Goal: Task Accomplishment & Management: Complete application form

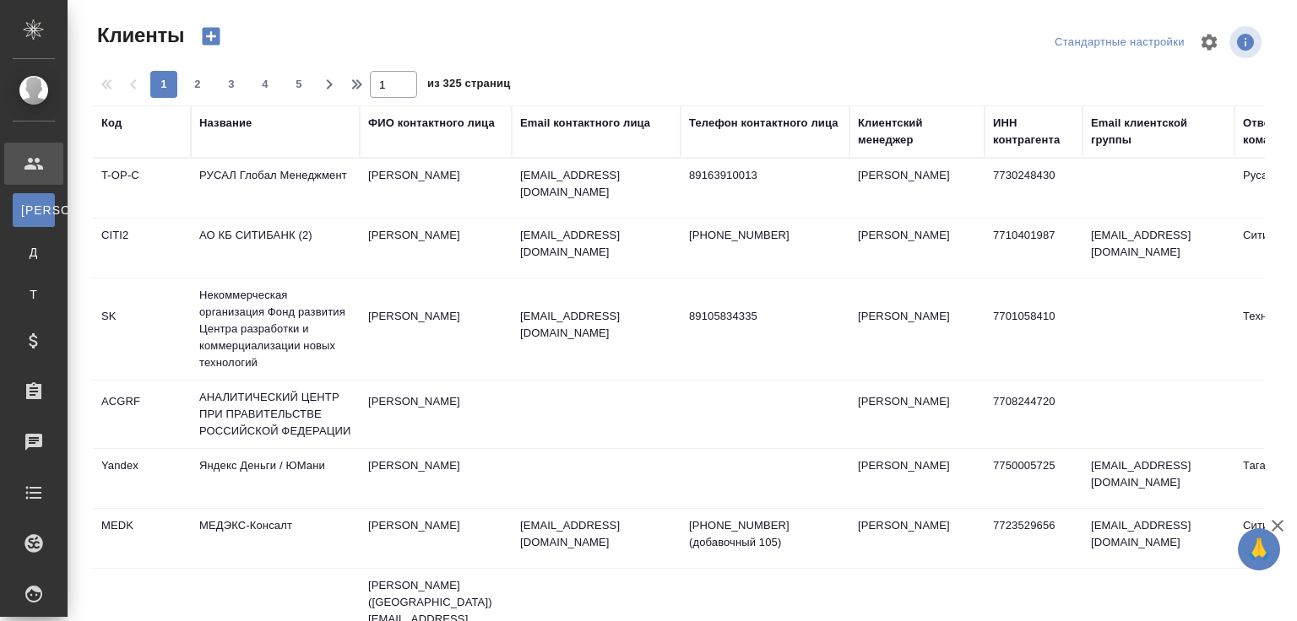
select select "RU"
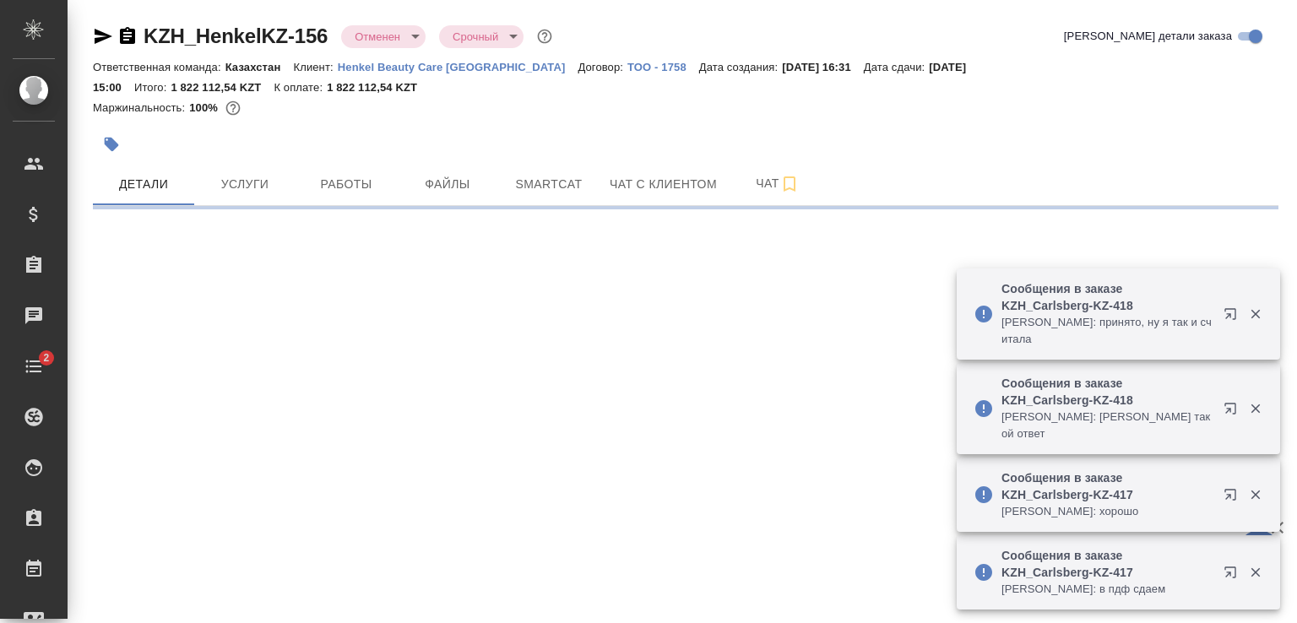
select select "RU"
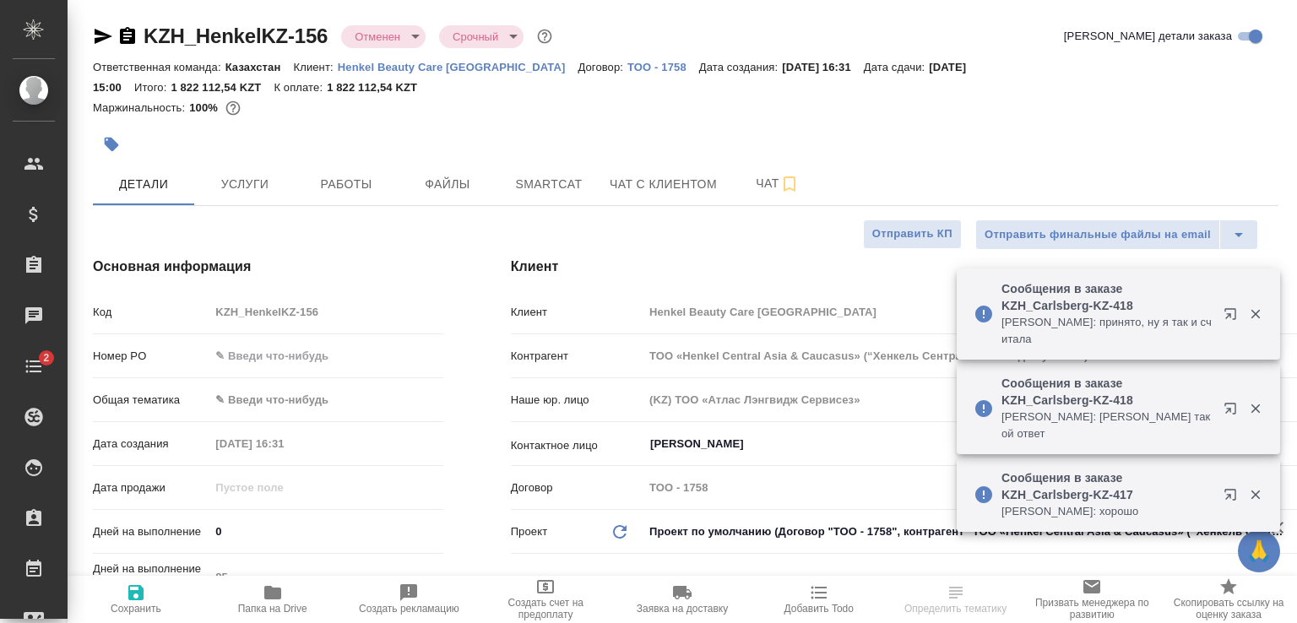
type textarea "x"
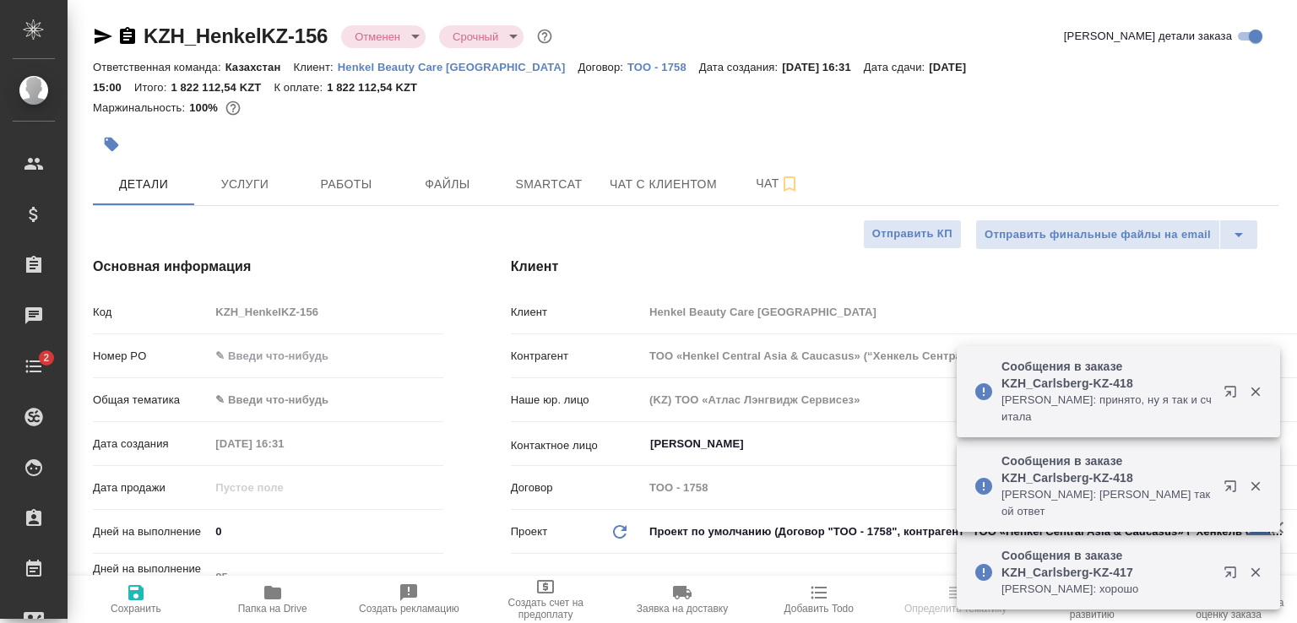
type textarea "x"
type input "[PERSON_NAME]"
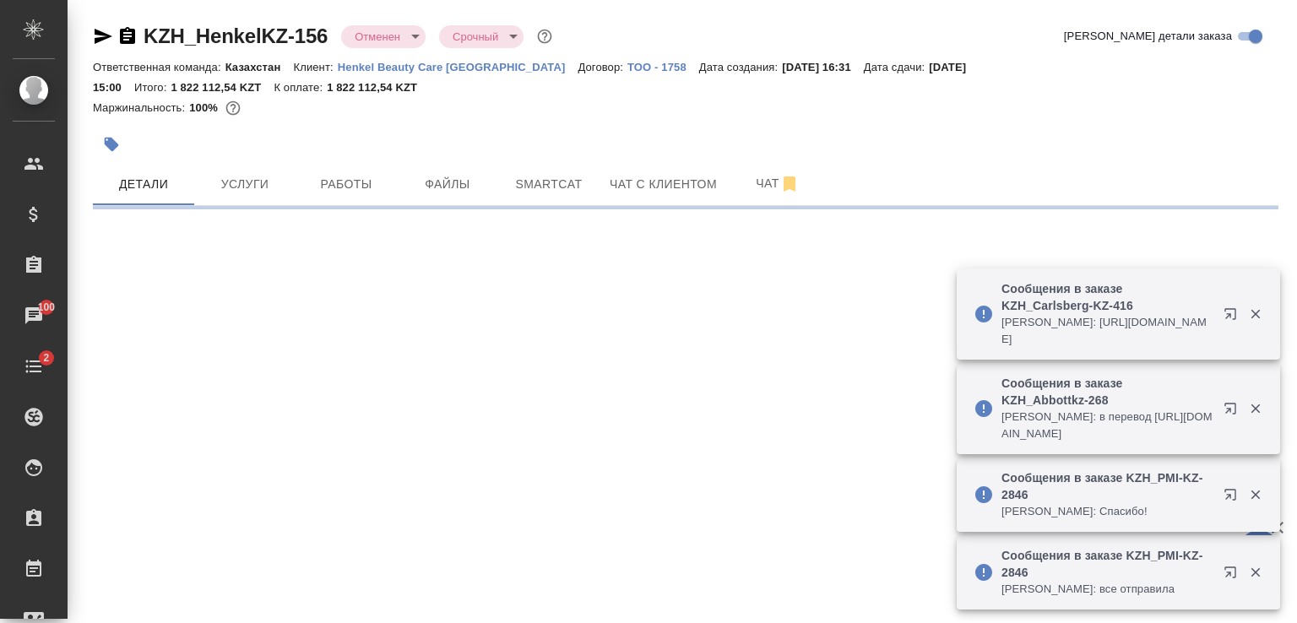
select select "RU"
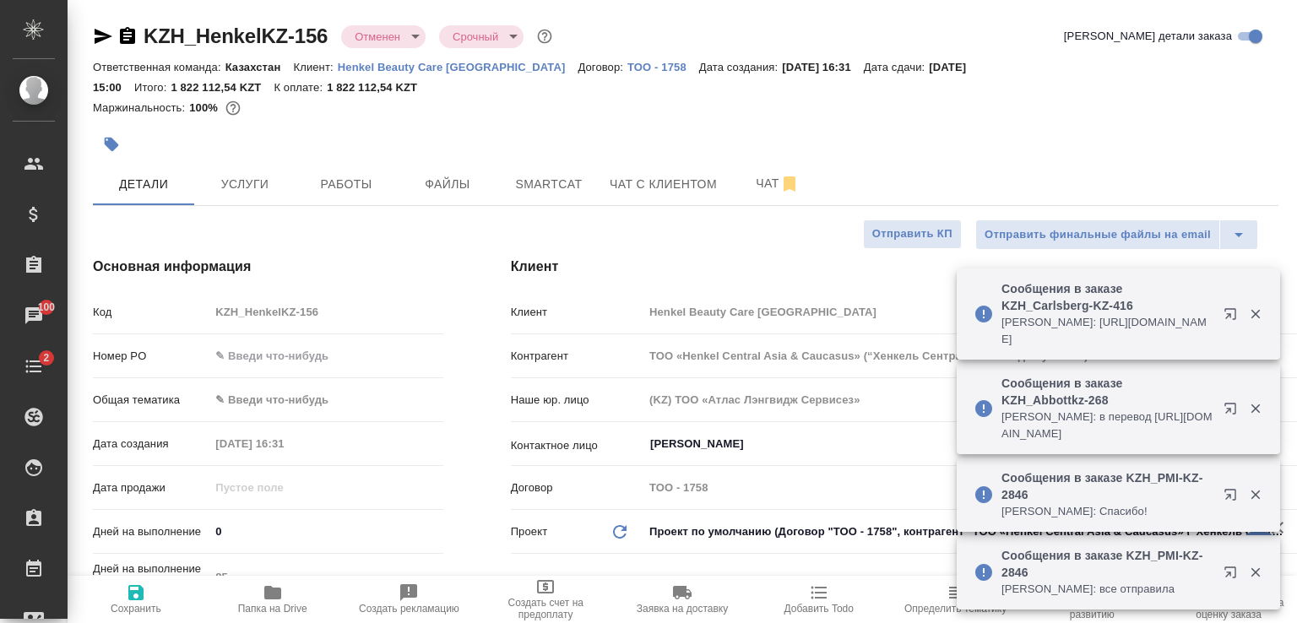
type textarea "x"
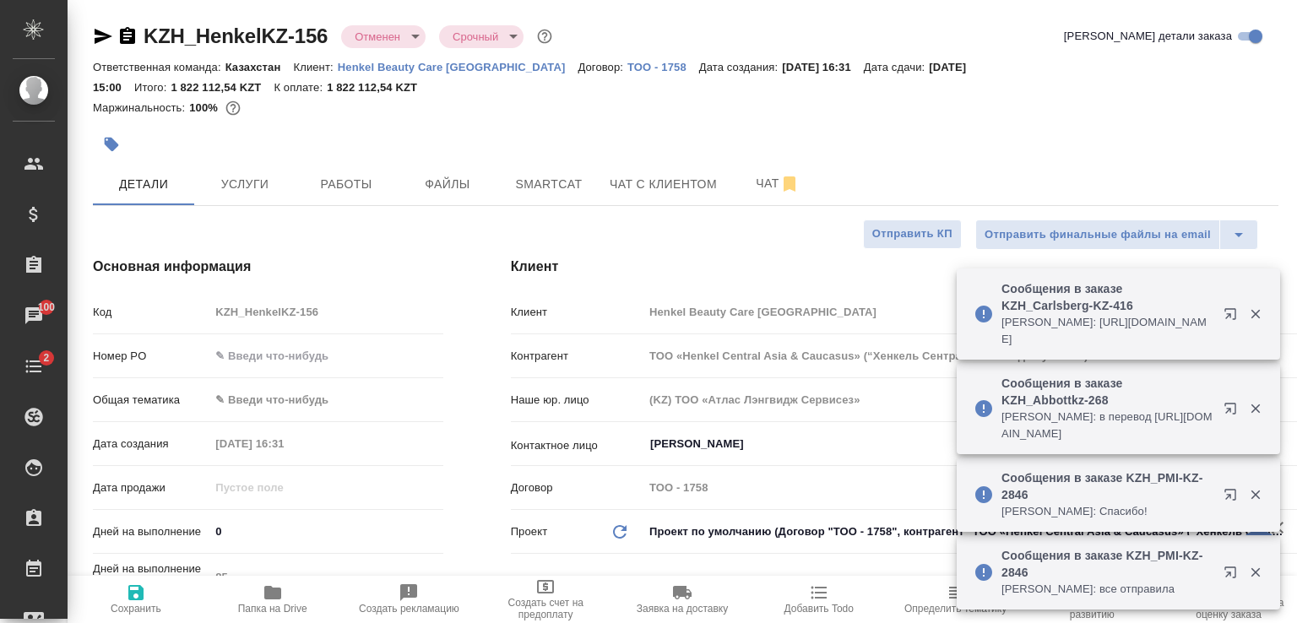
type textarea "x"
